Goal: Information Seeking & Learning: Understand process/instructions

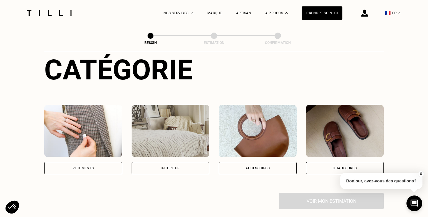
scroll to position [70, 0]
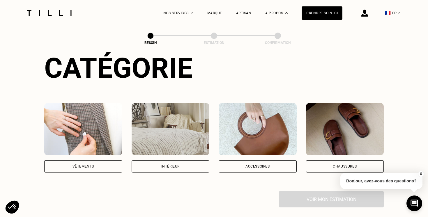
click at [246, 165] on div "Accessoires" at bounding box center [257, 166] width 24 height 3
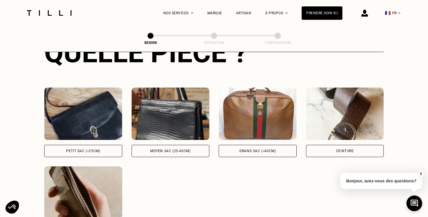
scroll to position [245, 0]
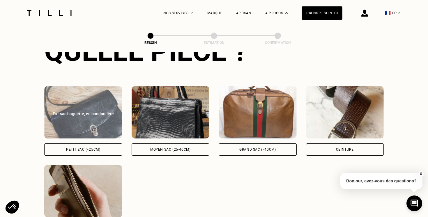
click at [100, 148] on div "Petit sac (<25cm)" at bounding box center [83, 149] width 34 height 3
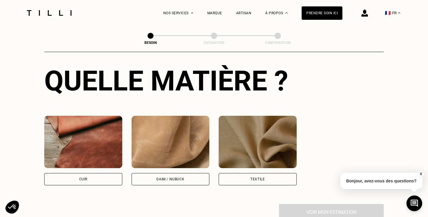
scroll to position [455, 0]
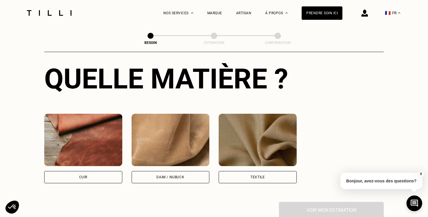
click at [98, 171] on div "Cuir" at bounding box center [83, 177] width 78 height 12
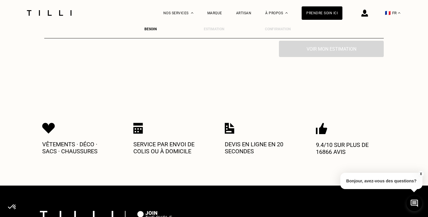
scroll to position [815, 0]
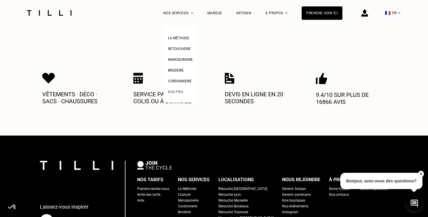
click at [181, 90] on span "Nos prix" at bounding box center [175, 92] width 15 height 4
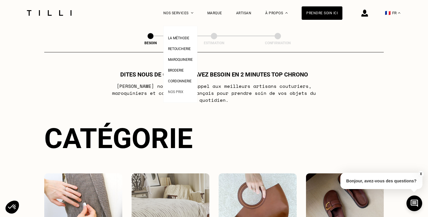
select select "FR"
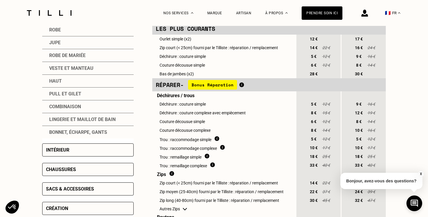
scroll to position [159, 0]
click at [60, 191] on div "Sacs & accessoires" at bounding box center [70, 189] width 48 height 6
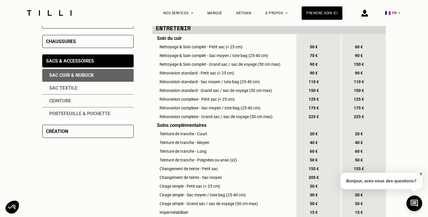
click at [80, 73] on div "Sac cuir & nubuck" at bounding box center [87, 75] width 91 height 13
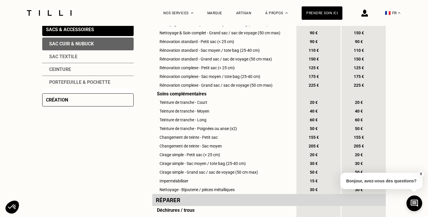
scroll to position [189, 0]
